Goal: Register for event/course

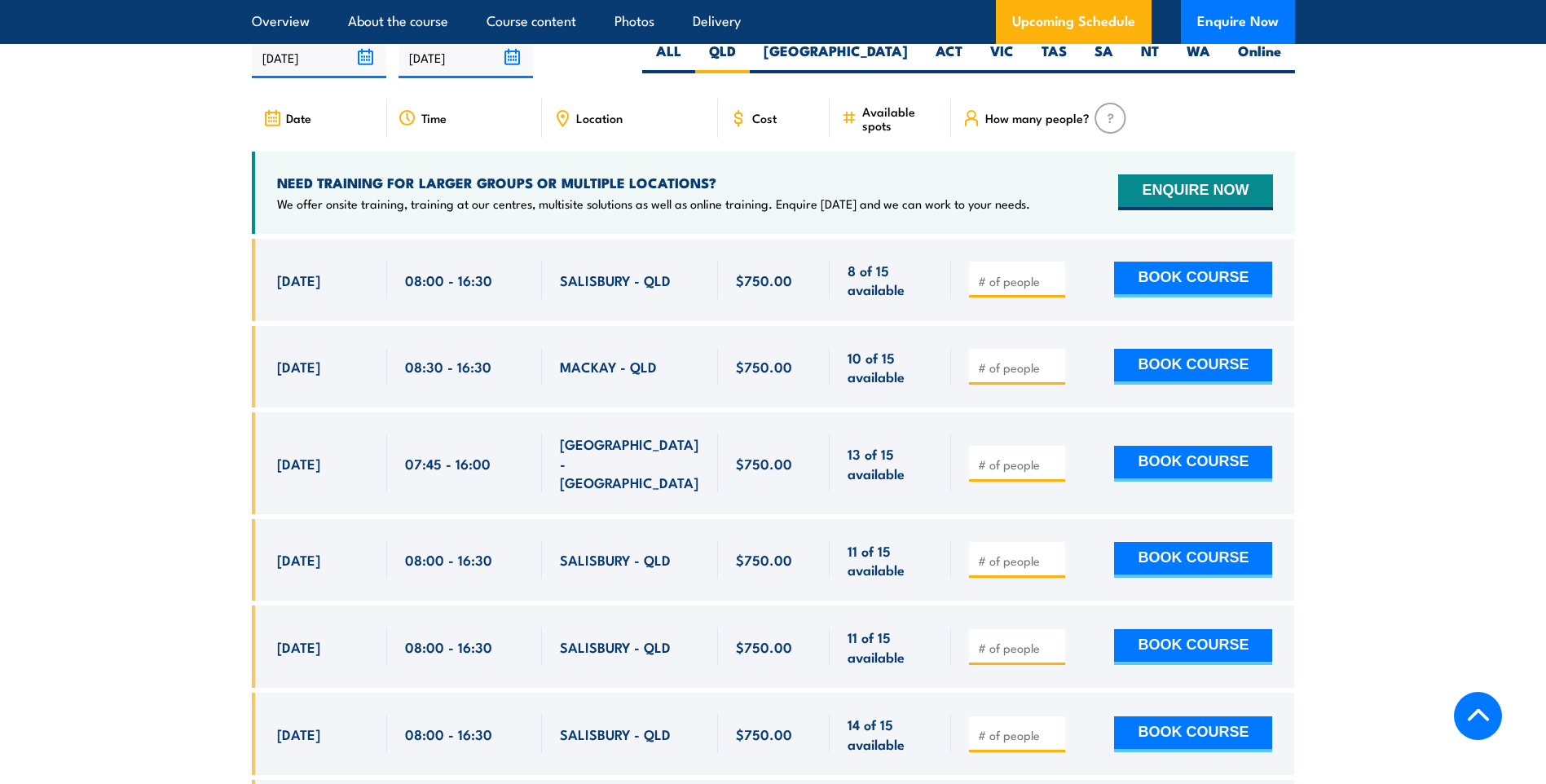
click at [1006, 290] on input "number" at bounding box center [1019, 281] width 82 height 16
type input "1"
click at [1052, 290] on input "1" at bounding box center [1019, 281] width 82 height 16
click at [1169, 290] on button "BOOK COURSE" at bounding box center [1193, 280] width 158 height 36
